Goal: Information Seeking & Learning: Check status

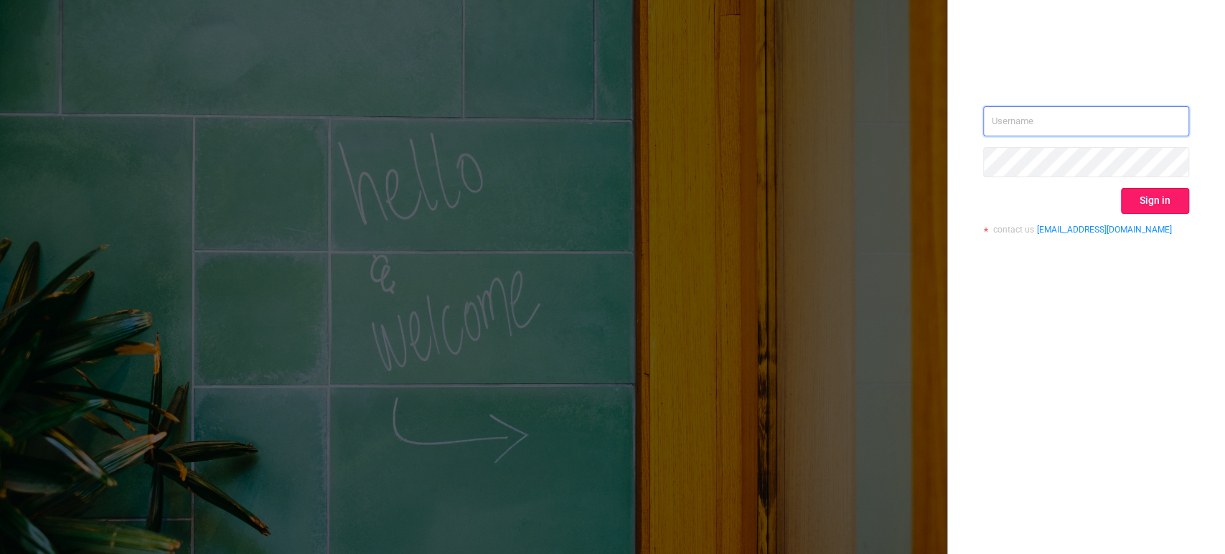
type input "[PERSON_NAME][EMAIL_ADDRESS][DOMAIN_NAME]"
click at [1153, 197] on button "Sign in" at bounding box center [1155, 201] width 68 height 26
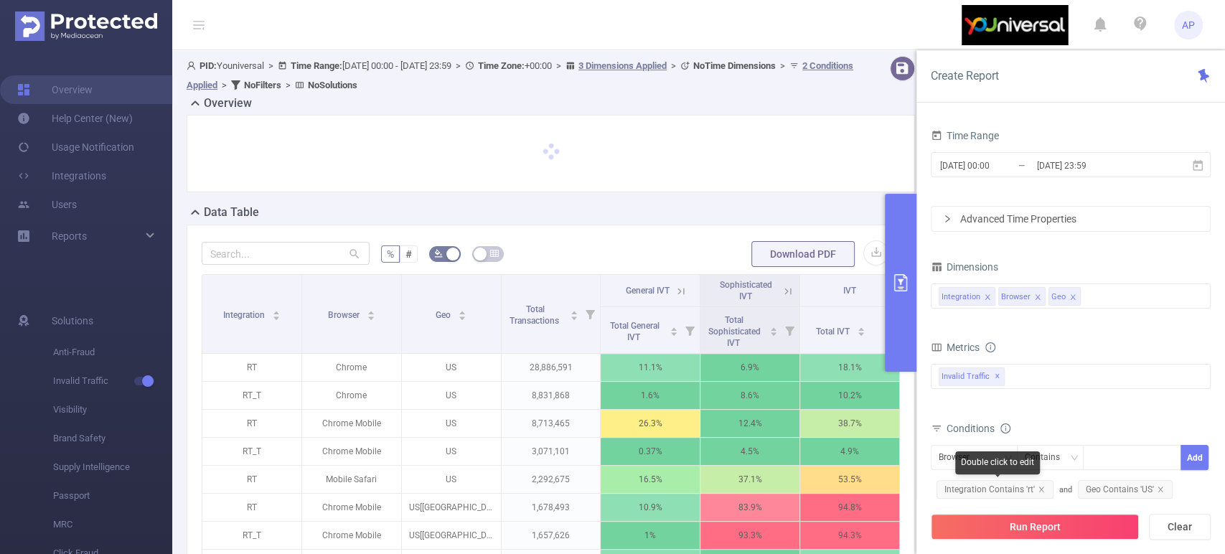
drag, startPoint x: 1035, startPoint y: 486, endPoint x: 1218, endPoint y: 443, distance: 188.1
click at [1037, 486] on icon "icon: close" at bounding box center [1040, 489] width 7 height 7
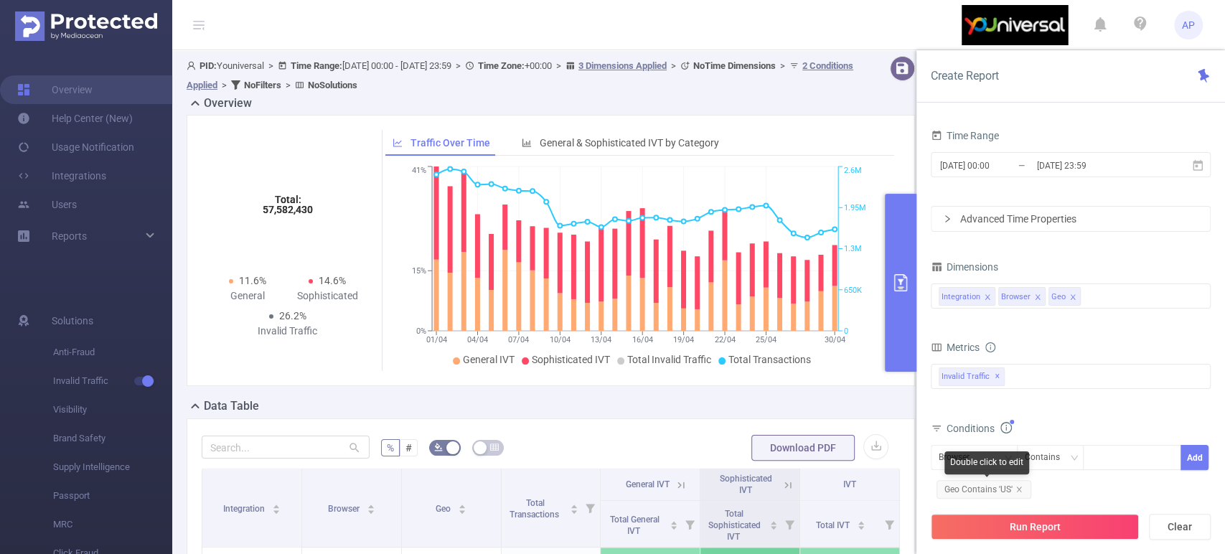
drag, startPoint x: 1016, startPoint y: 489, endPoint x: 1073, endPoint y: 425, distance: 84.8
click at [1016, 489] on icon "icon: close" at bounding box center [1018, 489] width 7 height 7
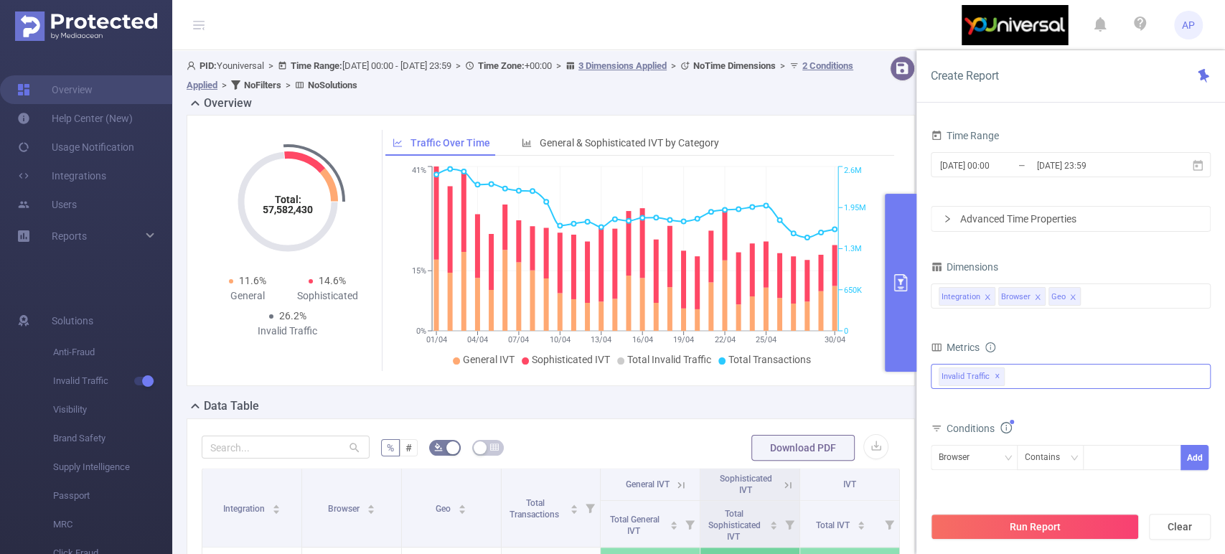
click at [1016, 381] on div "Invalid Traffic ✕" at bounding box center [1071, 376] width 280 height 25
drag, startPoint x: 952, startPoint y: 386, endPoint x: 1060, endPoint y: 360, distance: 110.7
click at [953, 386] on span at bounding box center [953, 382] width 11 height 11
click at [997, 458] on div "Browser" at bounding box center [973, 458] width 71 height 24
click at [986, 490] on li "Integration" at bounding box center [973, 486] width 87 height 23
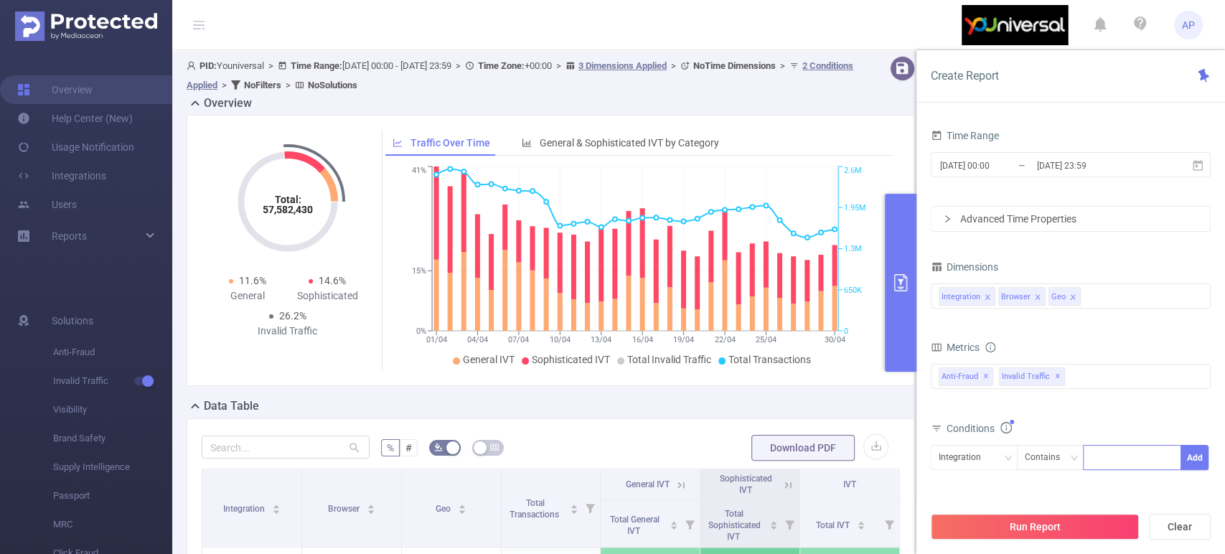
click at [1116, 458] on div at bounding box center [1132, 458] width 83 height 24
type input "JS"
click at [1116, 491] on li "JS" at bounding box center [1132, 485] width 98 height 23
click at [1190, 458] on button "Add" at bounding box center [1194, 457] width 28 height 25
click at [1012, 167] on input "[DATE] 00:00" at bounding box center [996, 165] width 116 height 19
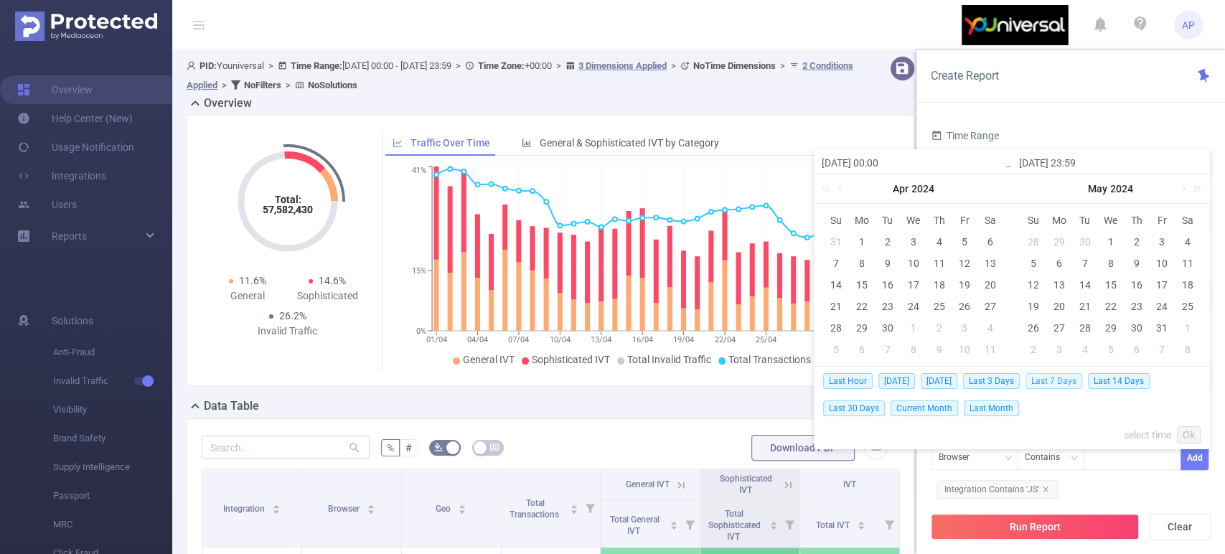
click at [1062, 381] on span "Last 7 Days" at bounding box center [1053, 381] width 57 height 16
type input "2025-09-09 00:00"
type input "[DATE] 23:59"
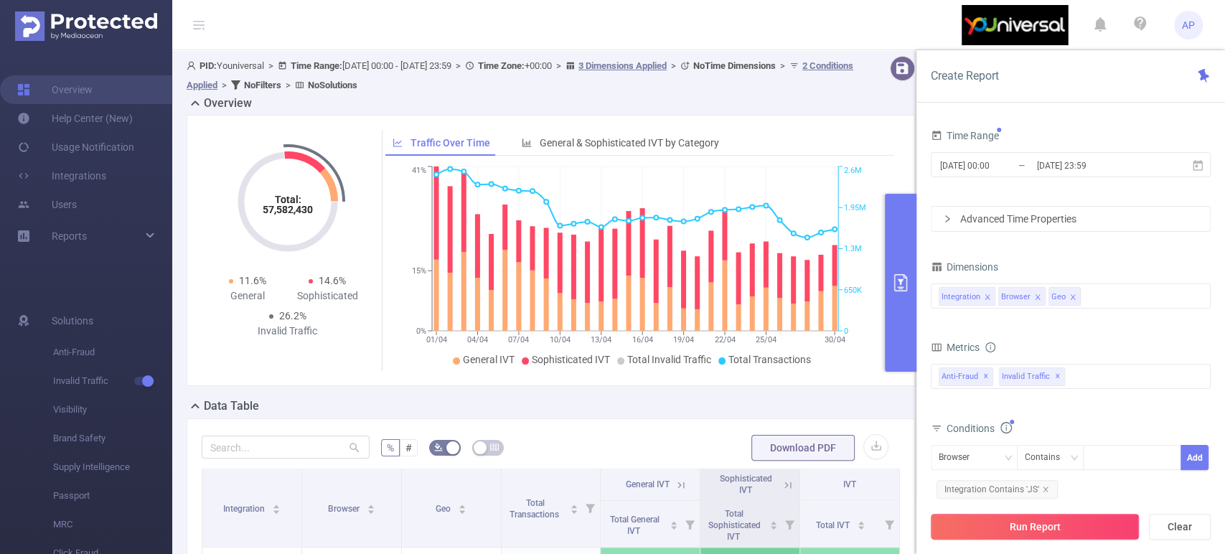
click at [1050, 527] on button "Run Report" at bounding box center [1035, 527] width 208 height 26
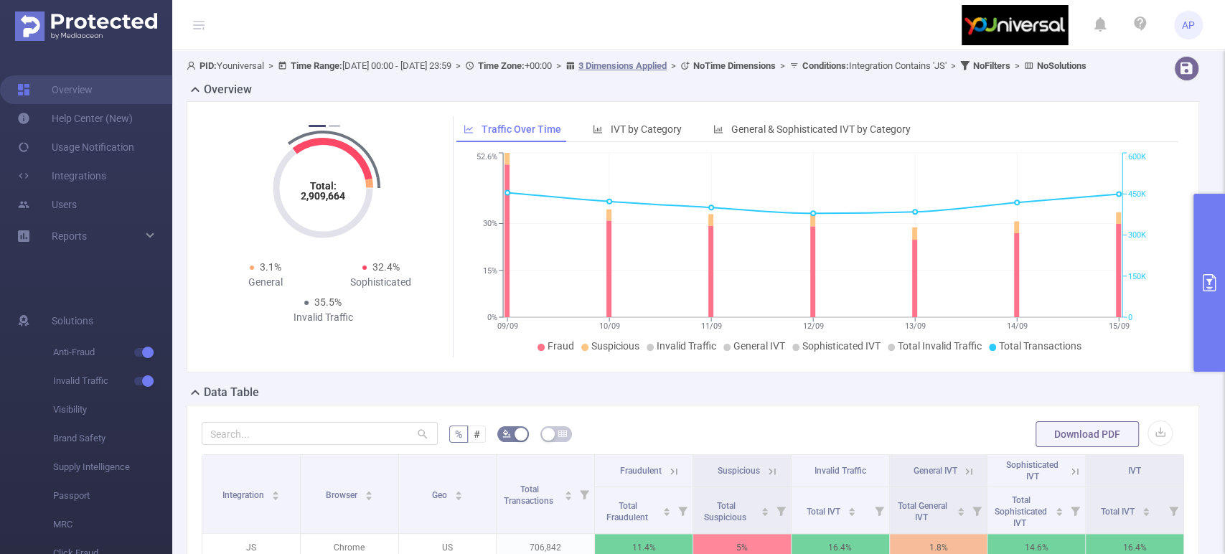
click at [1210, 281] on icon "primary" at bounding box center [1208, 282] width 17 height 17
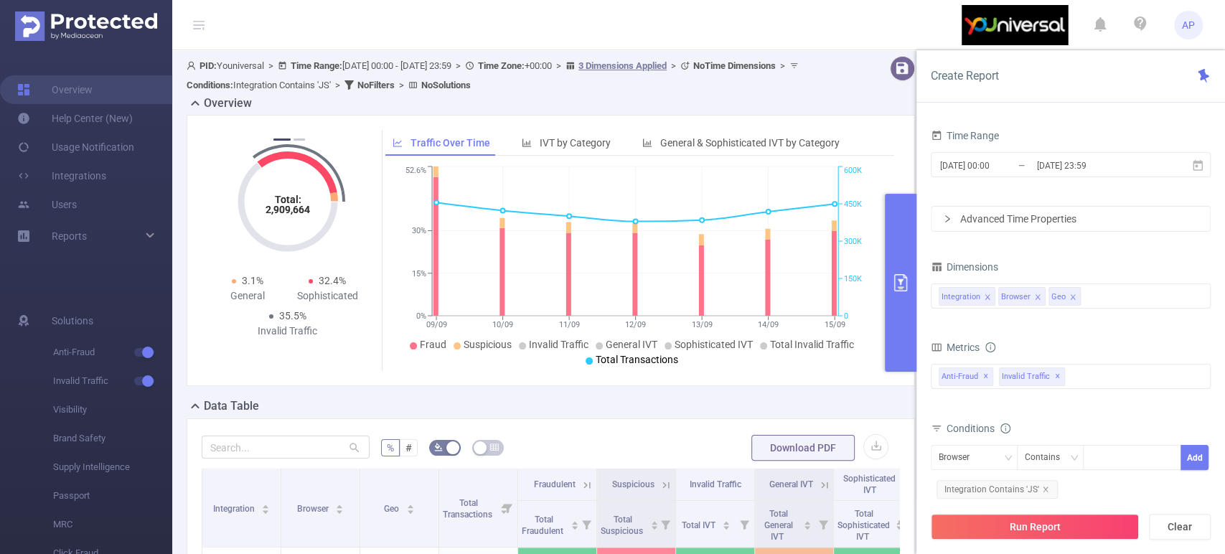
drag, startPoint x: 574, startPoint y: 142, endPoint x: 680, endPoint y: 270, distance: 166.6
click at [574, 142] on span "IVT by Category" at bounding box center [575, 142] width 71 height 11
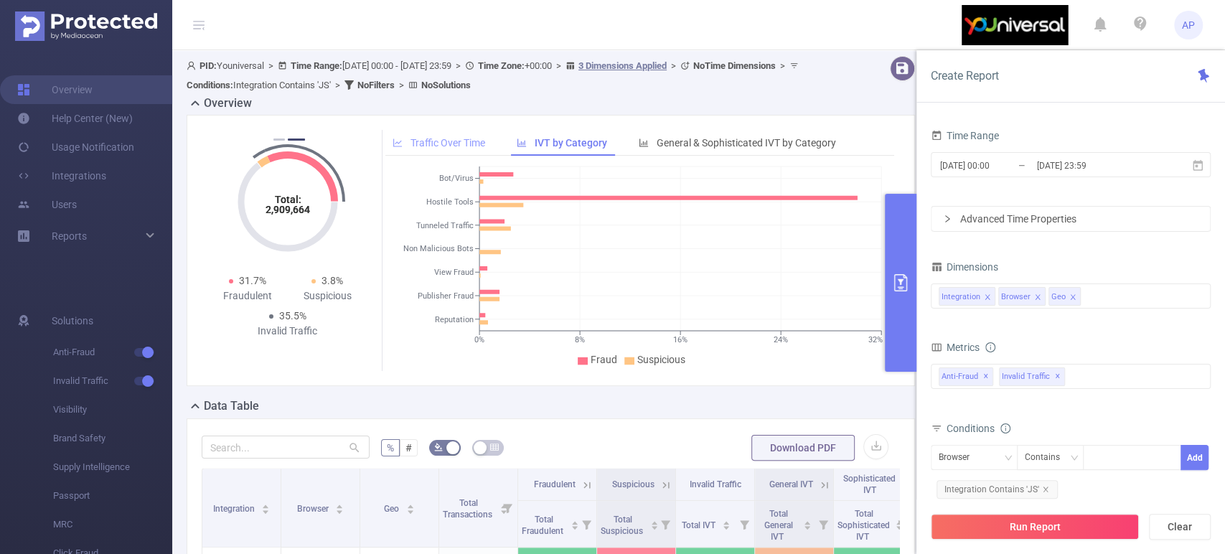
click at [447, 143] on span "Traffic Over Time" at bounding box center [447, 142] width 75 height 11
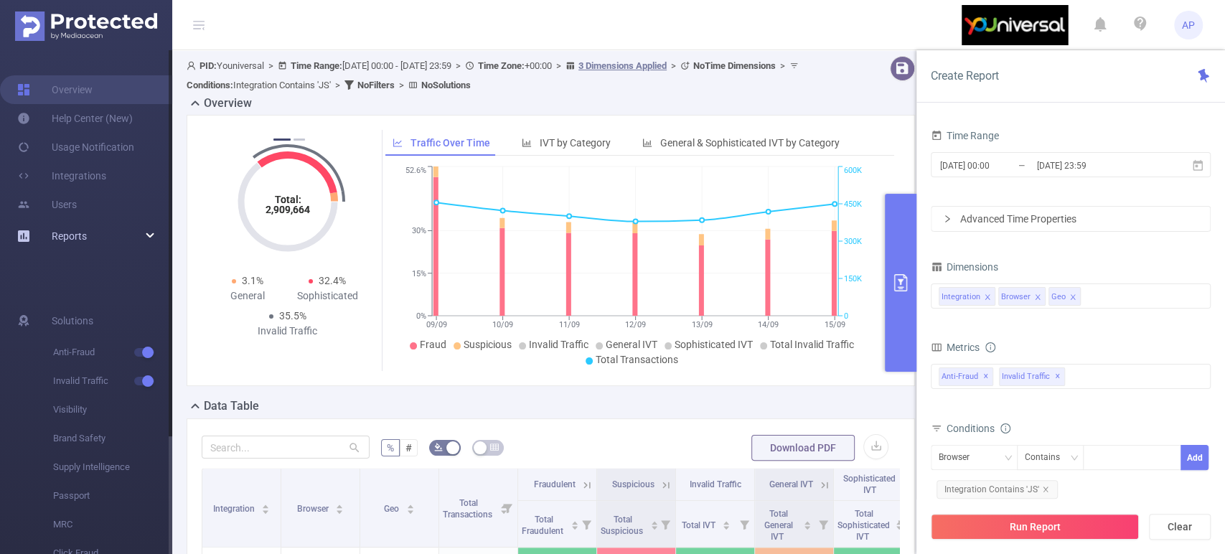
click at [154, 234] on div "Reports" at bounding box center [86, 236] width 172 height 29
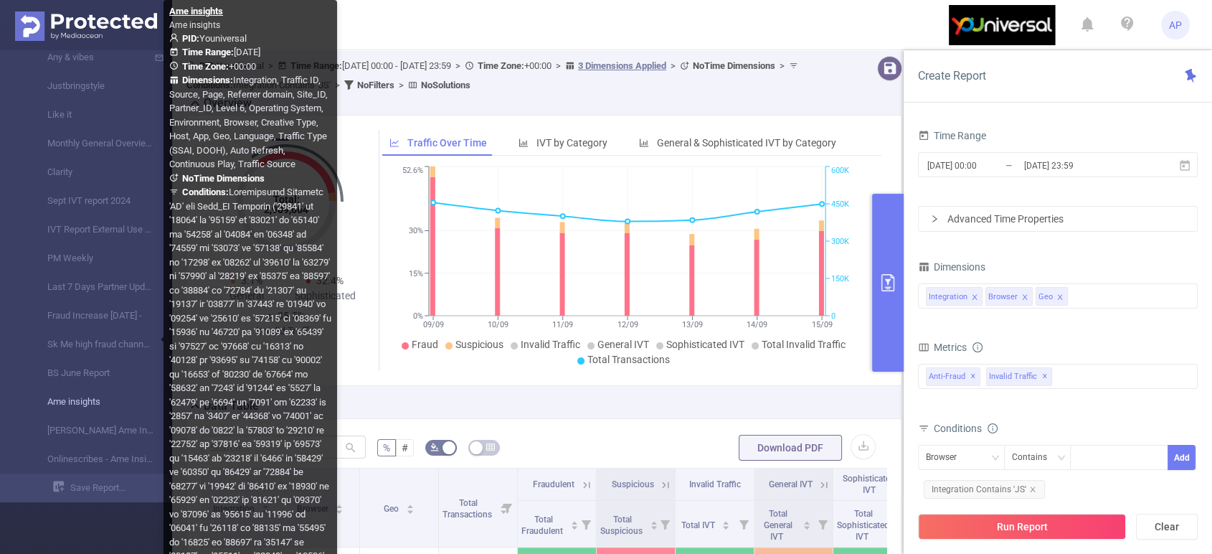
click at [91, 405] on link "Ame insights" at bounding box center [92, 401] width 126 height 29
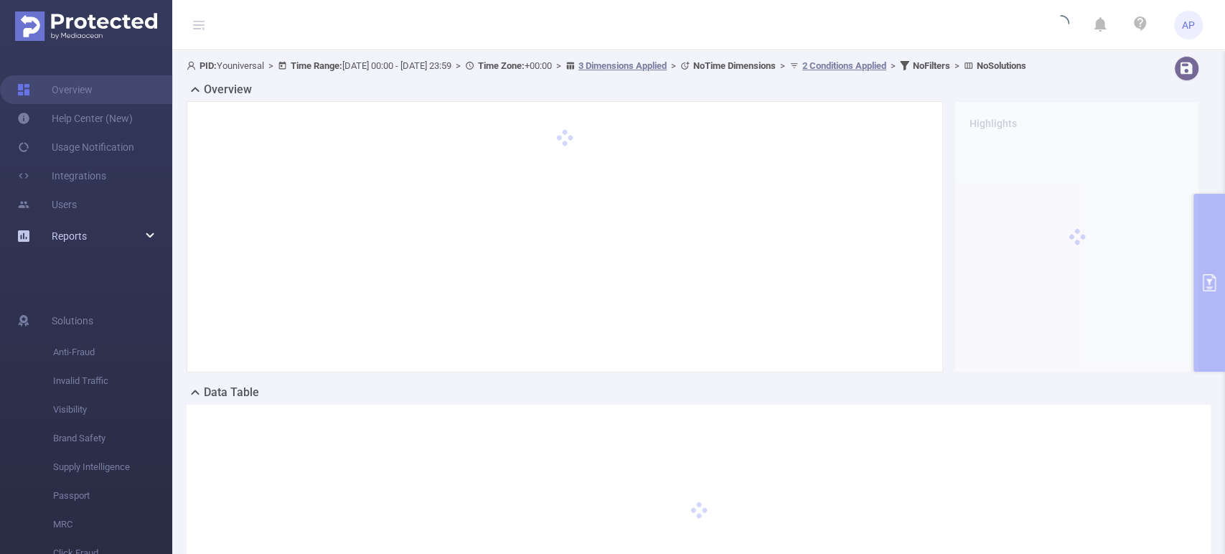
drag, startPoint x: 146, startPoint y: 237, endPoint x: 143, endPoint y: 226, distance: 11.1
click at [146, 237] on div "Reports" at bounding box center [86, 236] width 172 height 29
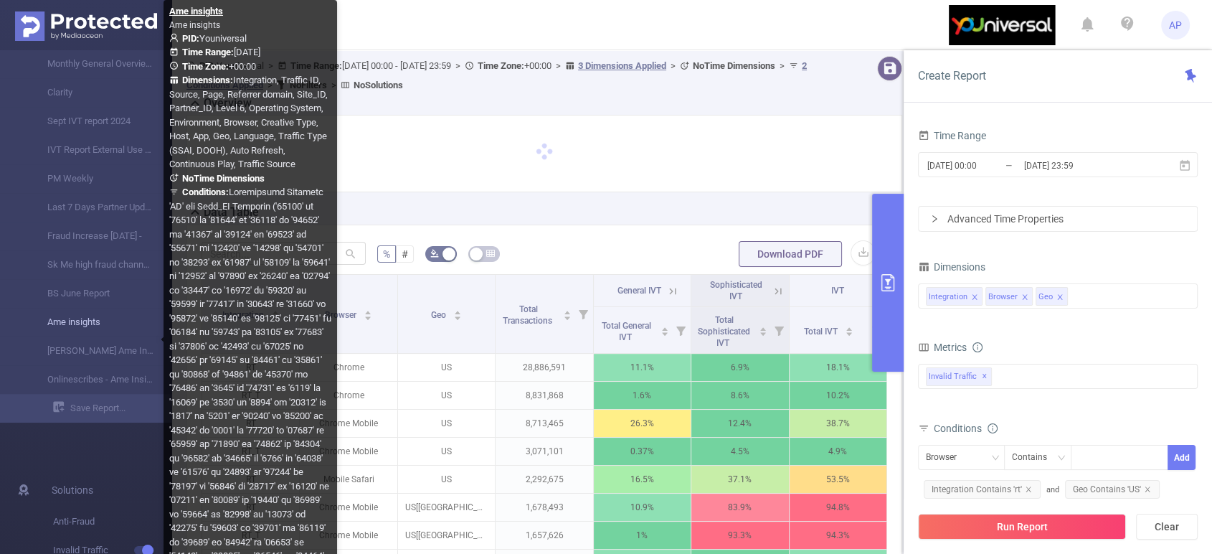
click at [100, 319] on link "Ame insights" at bounding box center [92, 322] width 126 height 29
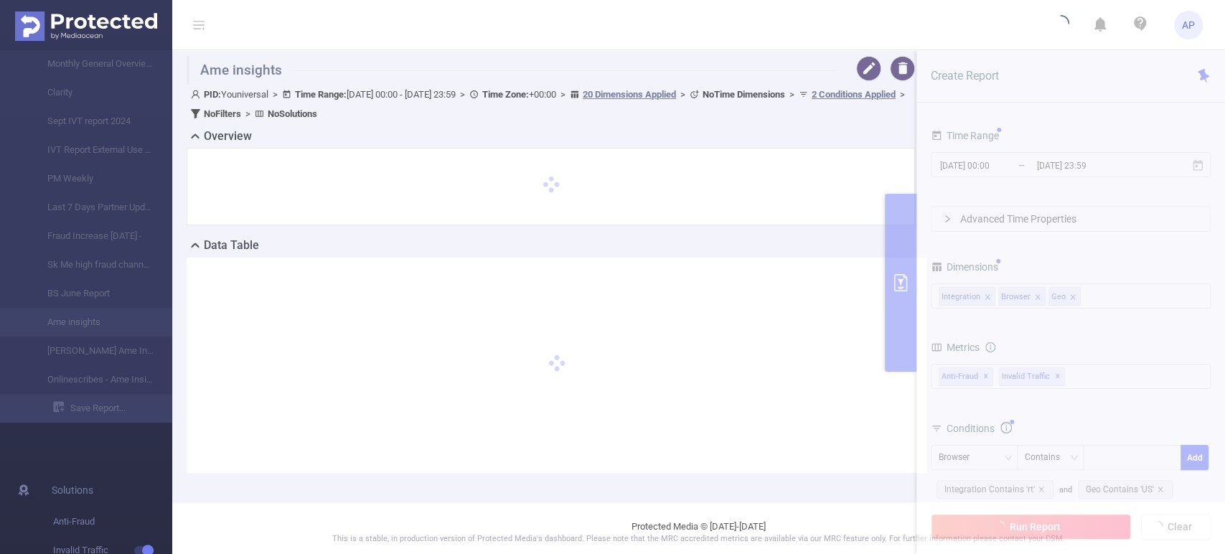
type input "[DATE] 00:00"
type input "[DATE] 23:59"
